Goal: Check status: Check status

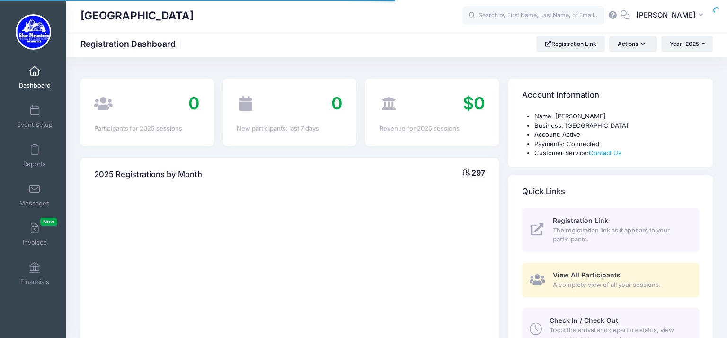
select select
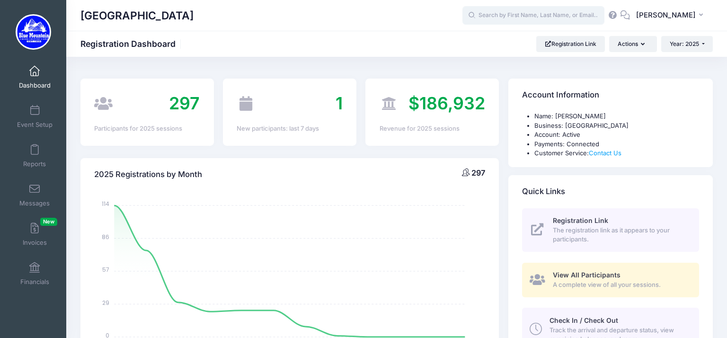
click at [521, 15] on input "text" at bounding box center [533, 15] width 142 height 19
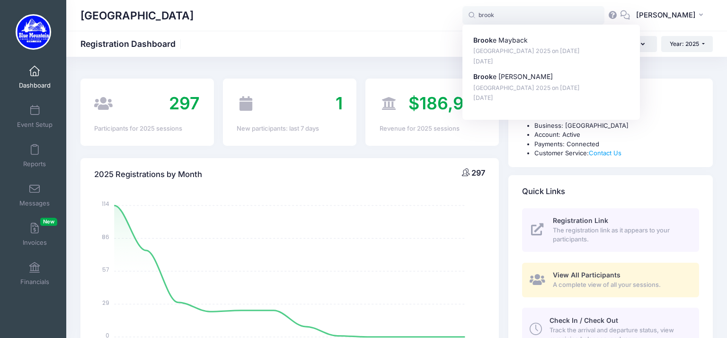
click at [331, 11] on div "[GEOGRAPHIC_DATA]" at bounding box center [271, 16] width 382 height 22
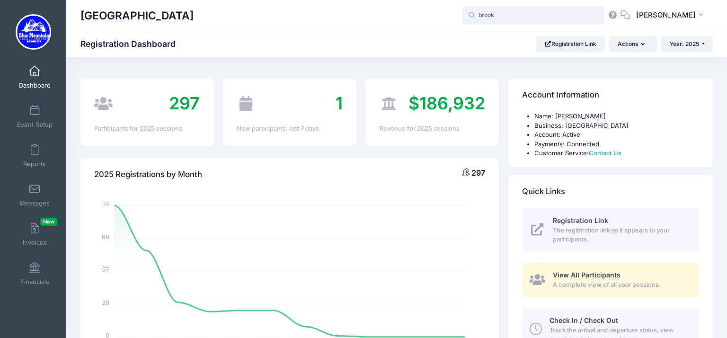
click at [499, 17] on input "brook" at bounding box center [533, 15] width 142 height 19
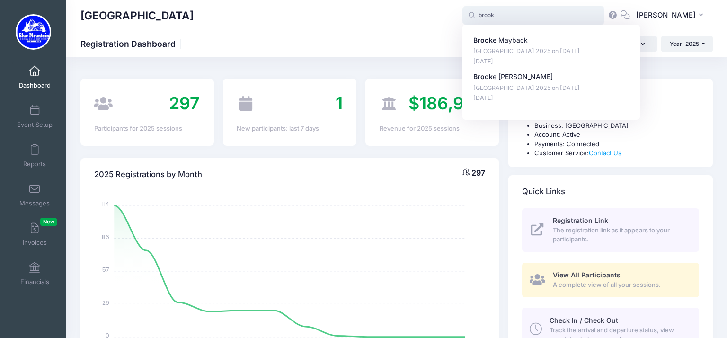
click at [499, 17] on input "brook" at bounding box center [533, 15] width 142 height 19
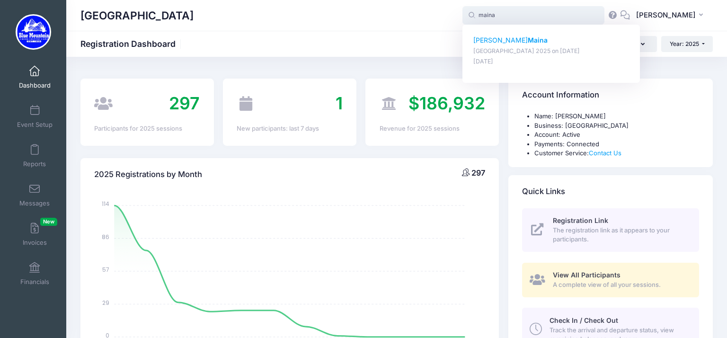
click at [487, 41] on p "Sean Maina" at bounding box center [551, 40] width 156 height 10
type input "Sean Maina (Blue Mountain Cross Country Camp 2025, Aug-17, 2025)"
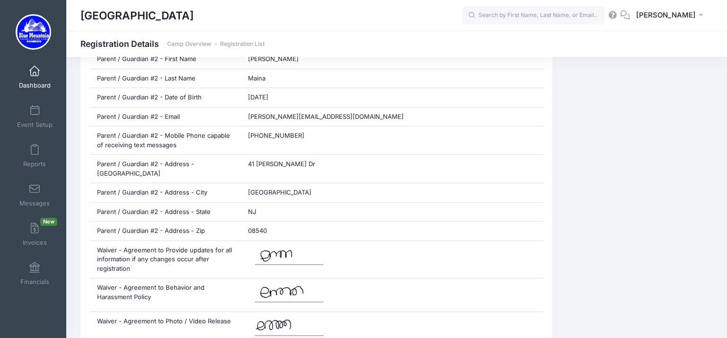
scroll to position [808, 0]
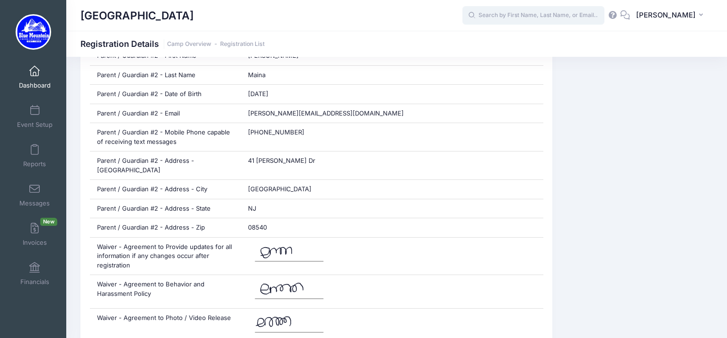
click at [521, 21] on input "text" at bounding box center [533, 15] width 142 height 19
type input "m"
type input "s"
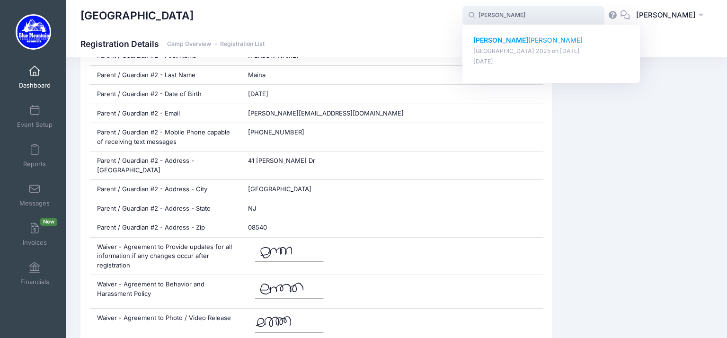
click at [518, 39] on p "[PERSON_NAME]" at bounding box center [551, 40] width 156 height 10
type input "[PERSON_NAME] (Blue Mountain Cross Country Camp 2025, [DATE])"
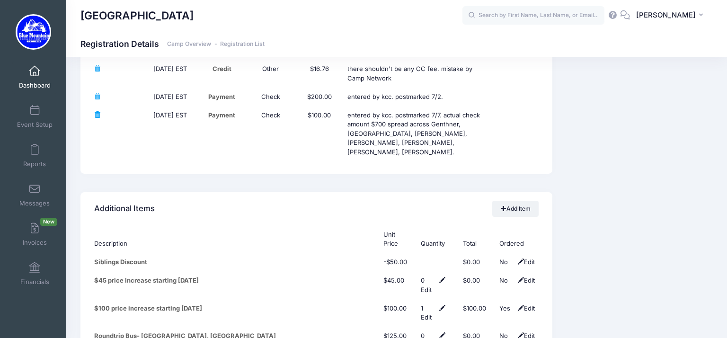
scroll to position [4330, 0]
